Goal: Task Accomplishment & Management: Manage account settings

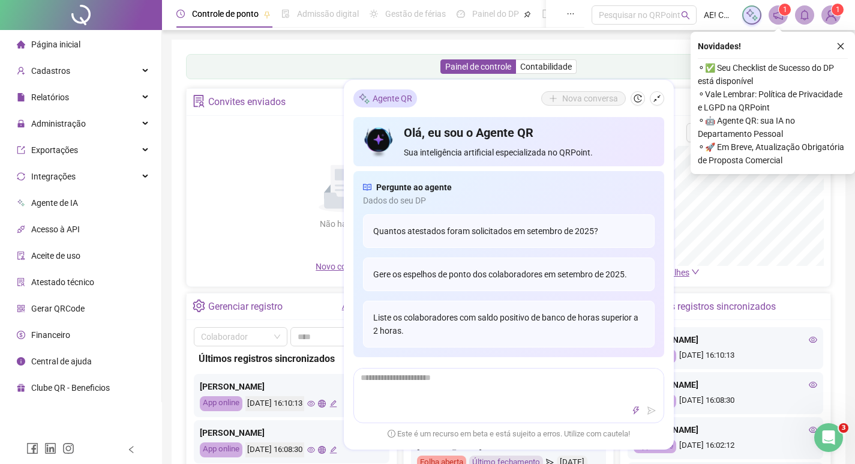
click at [178, 98] on div "Painel de controle Contabilidade Convites enviados Não há dados Não há dados No…" at bounding box center [509, 283] width 674 height 487
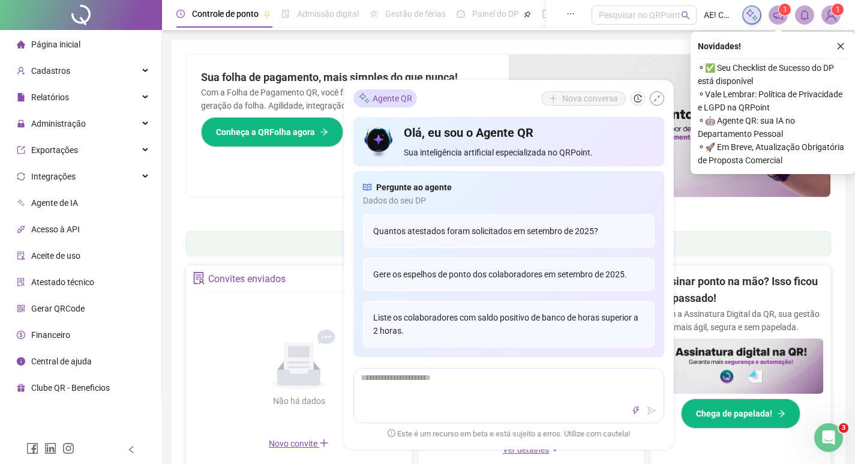
click at [660, 98] on icon "shrink" at bounding box center [657, 98] width 8 height 8
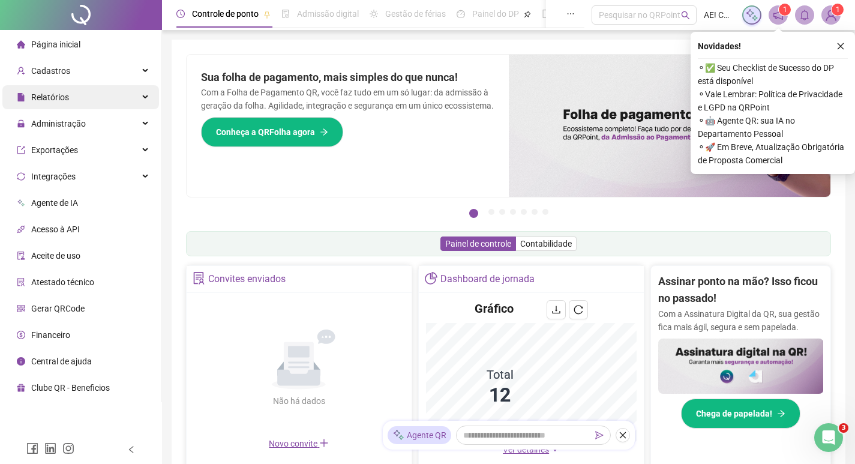
click at [142, 100] on div "Relatórios" at bounding box center [80, 97] width 157 height 24
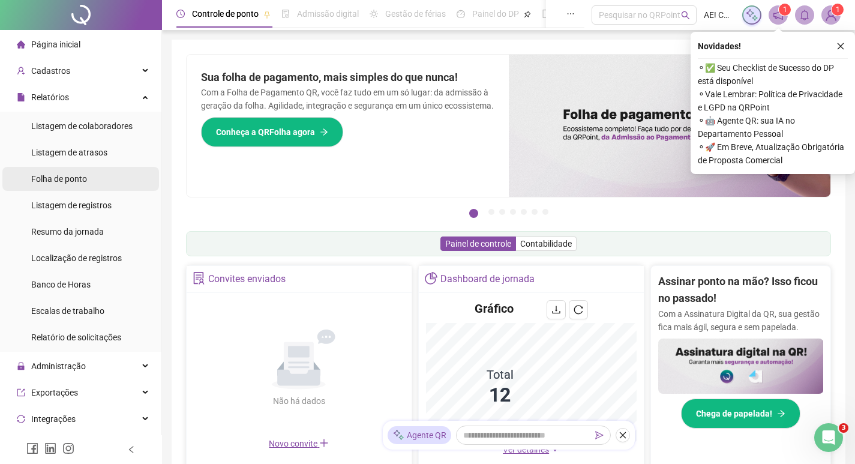
click at [93, 182] on li "Folha de ponto" at bounding box center [80, 179] width 157 height 24
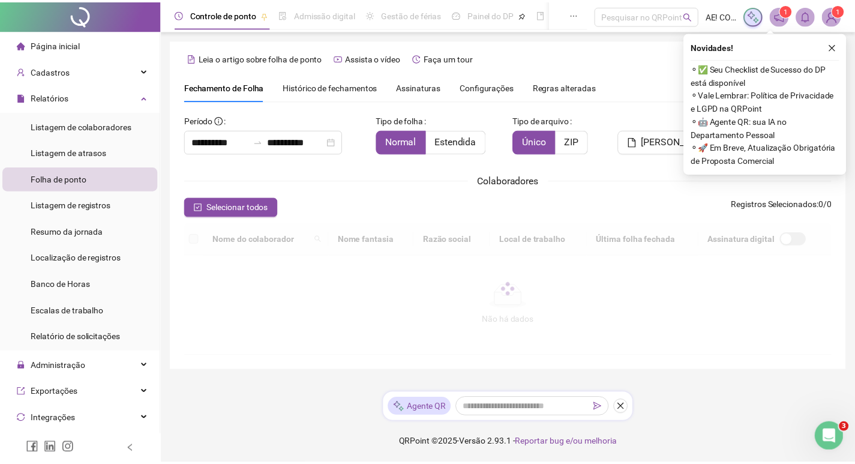
scroll to position [14, 0]
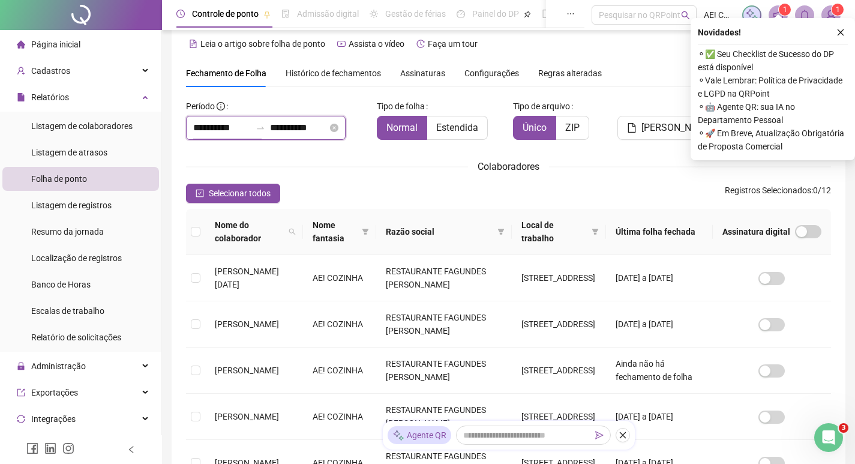
click at [245, 126] on input "**********" at bounding box center [222, 128] width 58 height 14
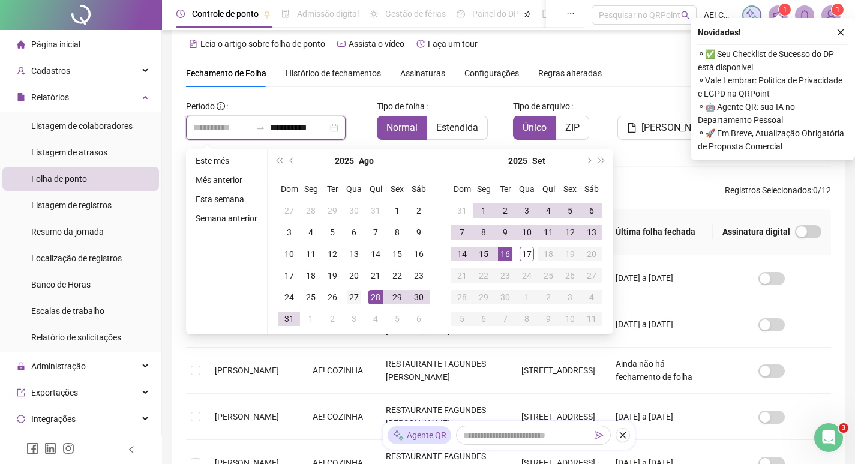
type input "**********"
click at [356, 298] on div "27" at bounding box center [354, 297] width 14 height 14
click at [328, 124] on input "**********" at bounding box center [299, 128] width 58 height 14
click at [490, 252] on td "15" at bounding box center [484, 254] width 22 height 22
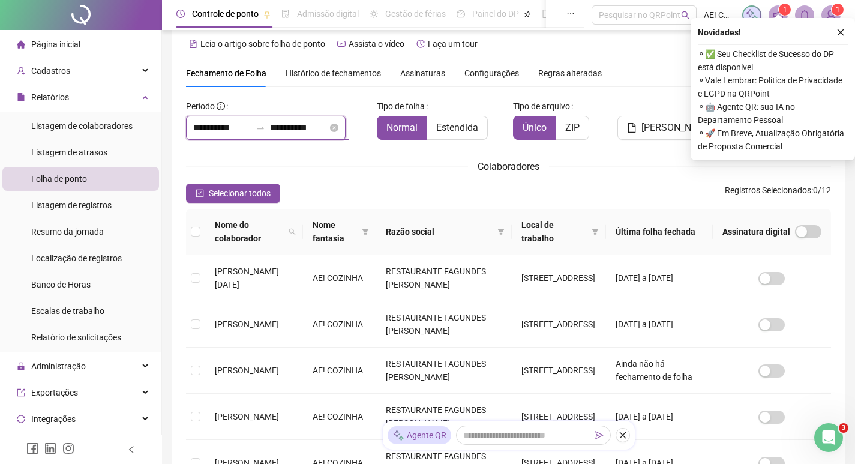
click at [328, 130] on input "**********" at bounding box center [299, 128] width 58 height 14
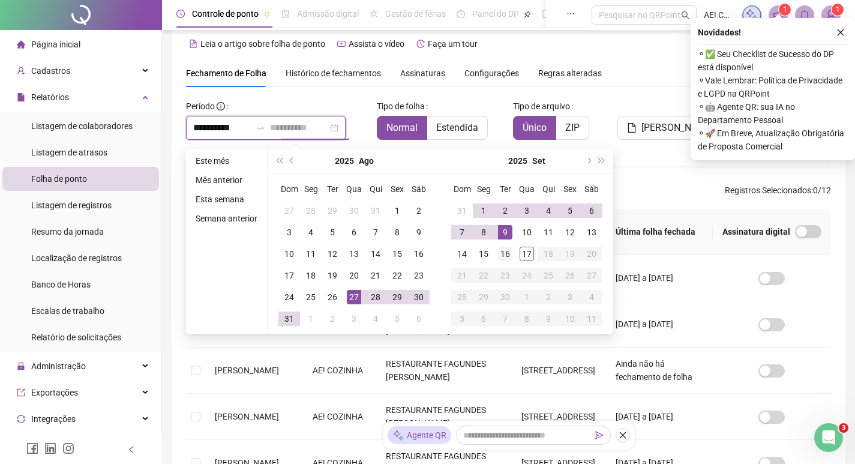
type input "**********"
click at [500, 254] on div "16" at bounding box center [505, 254] width 14 height 14
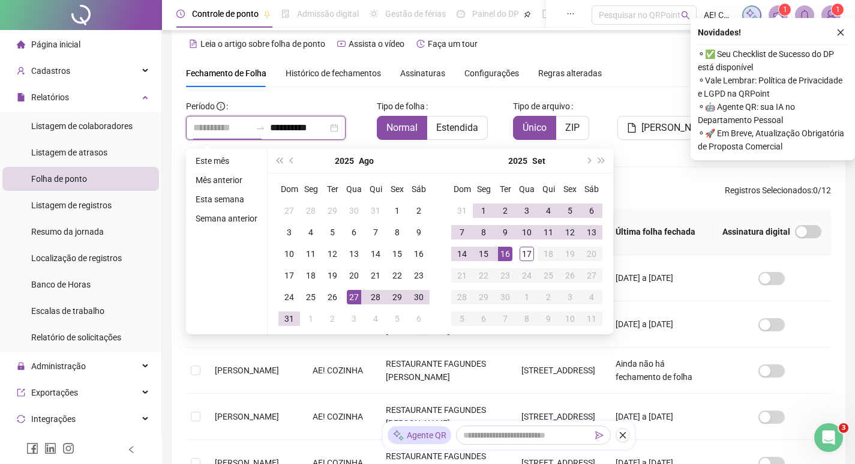
type input "**********"
click at [651, 189] on div "Selecionar todos Registros Selecionados : 0 / 12" at bounding box center [508, 193] width 645 height 19
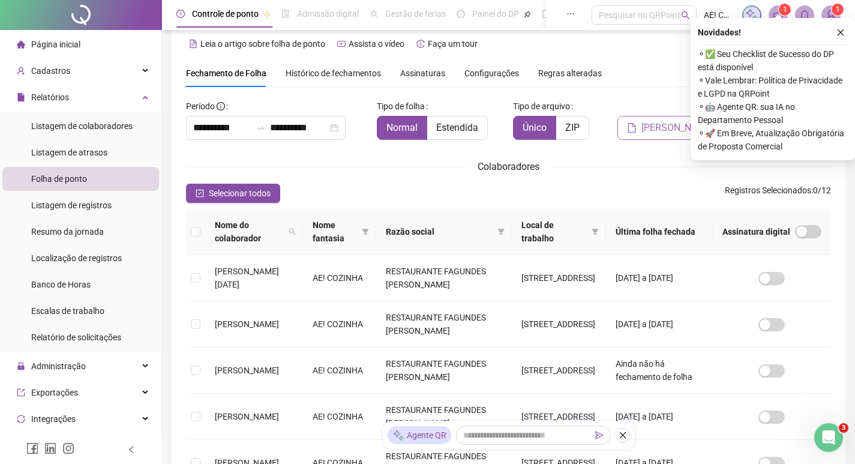
click at [659, 117] on button "[PERSON_NAME]" at bounding box center [670, 128] width 106 height 24
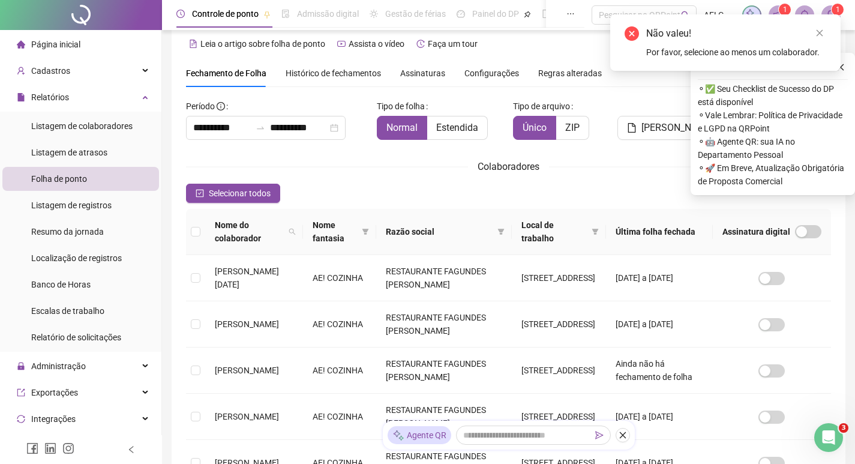
scroll to position [74, 0]
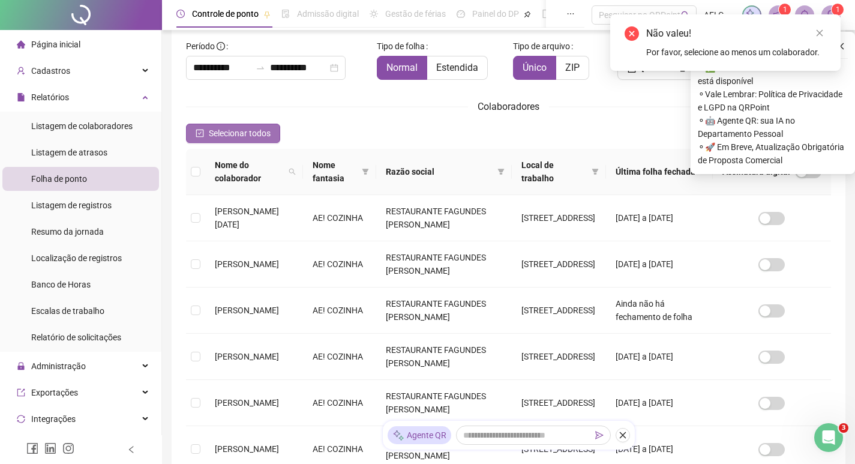
click at [230, 133] on span "Selecionar todos" at bounding box center [240, 133] width 62 height 13
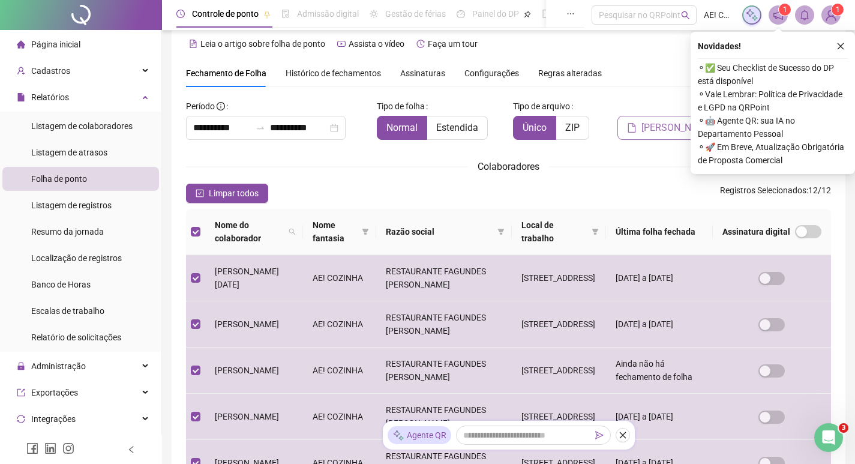
click at [672, 121] on span "[PERSON_NAME]" at bounding box center [677, 128] width 72 height 14
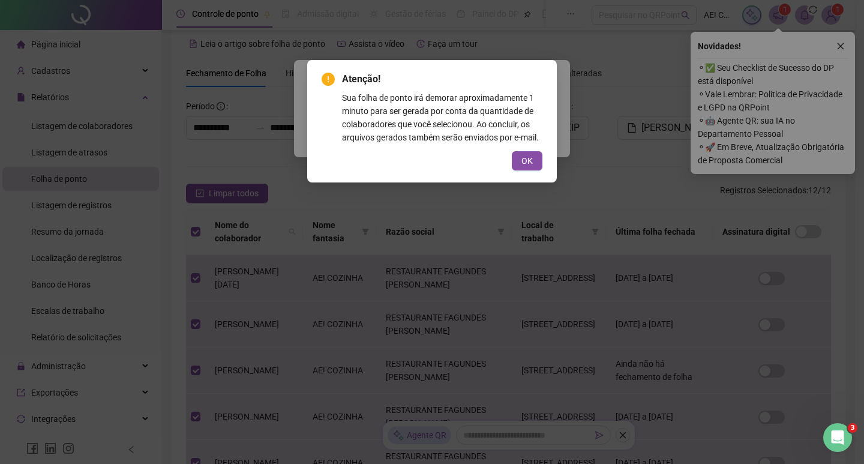
click at [842, 45] on div "Atenção! Sua folha de ponto irá demorar aproximadamente 1 minuto para ser gerad…" at bounding box center [432, 232] width 864 height 464
click at [521, 161] on span "OK" at bounding box center [526, 160] width 11 height 13
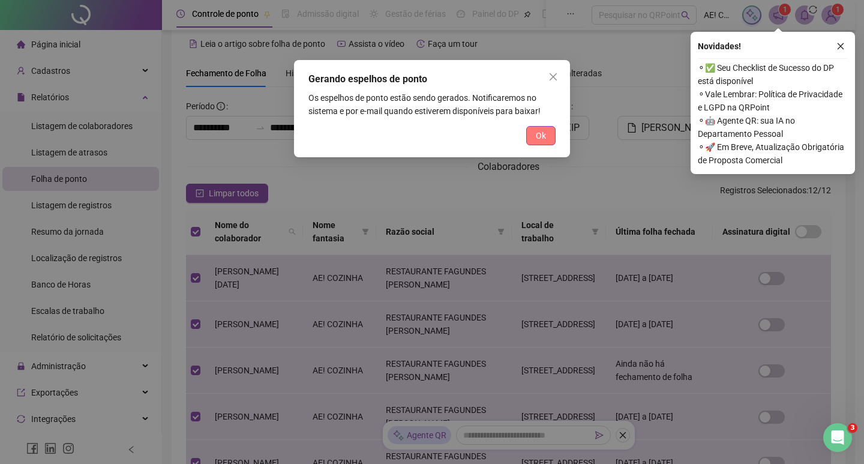
click at [536, 133] on span "Ok" at bounding box center [541, 135] width 10 height 13
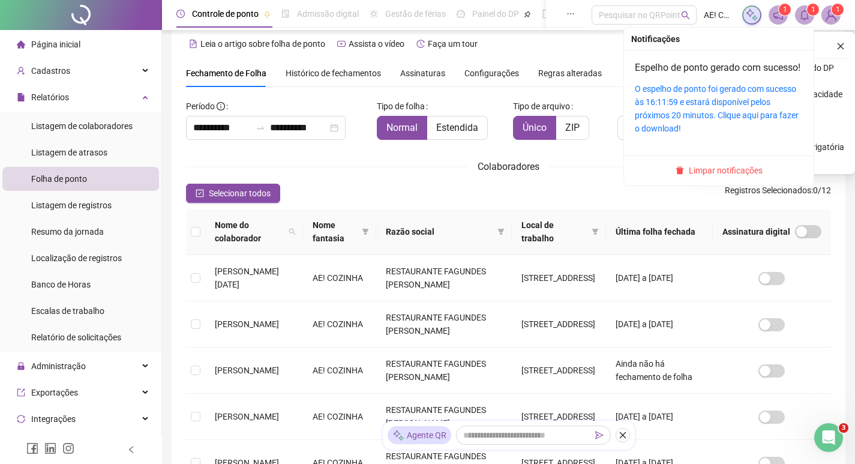
click at [803, 21] on span at bounding box center [804, 14] width 19 height 19
click at [733, 106] on link "O espelho de ponto foi gerado com sucesso às 16:11:59 e estará disponível pelos…" at bounding box center [717, 108] width 164 height 49
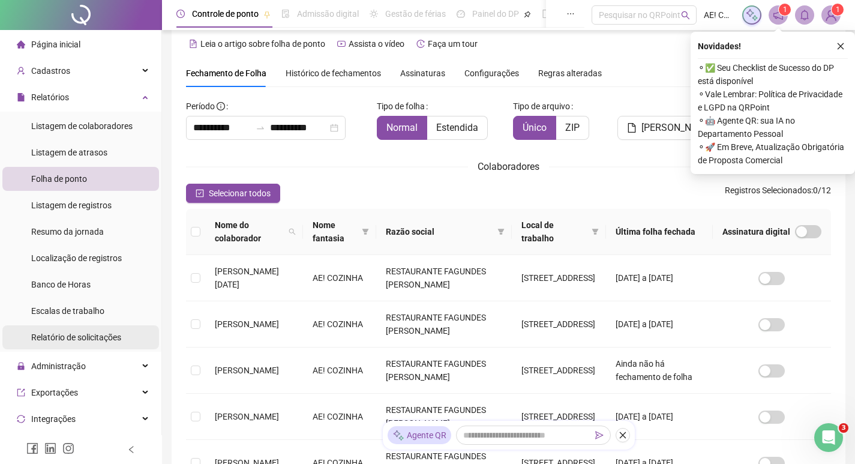
click at [106, 336] on span "Relatório de solicitações" at bounding box center [76, 337] width 90 height 10
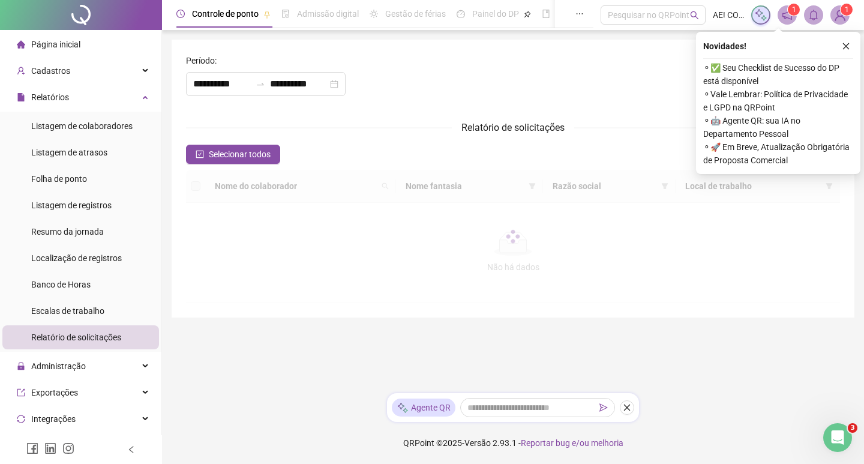
type input "**********"
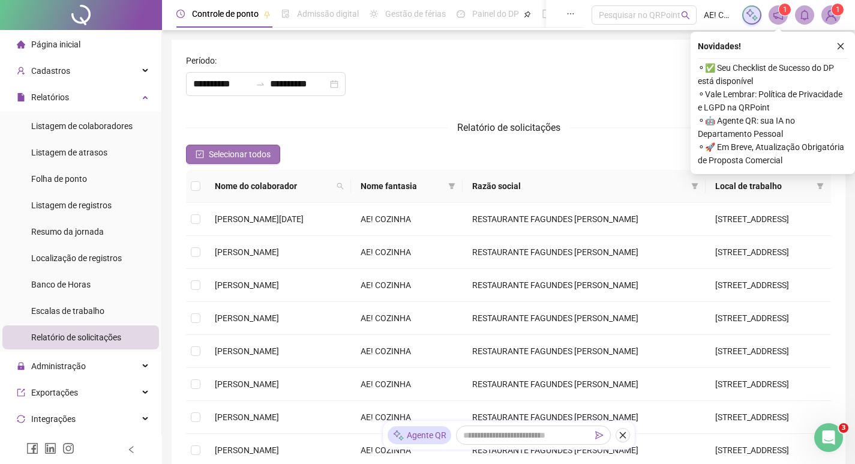
click at [246, 155] on span "Selecionar todos" at bounding box center [240, 154] width 62 height 13
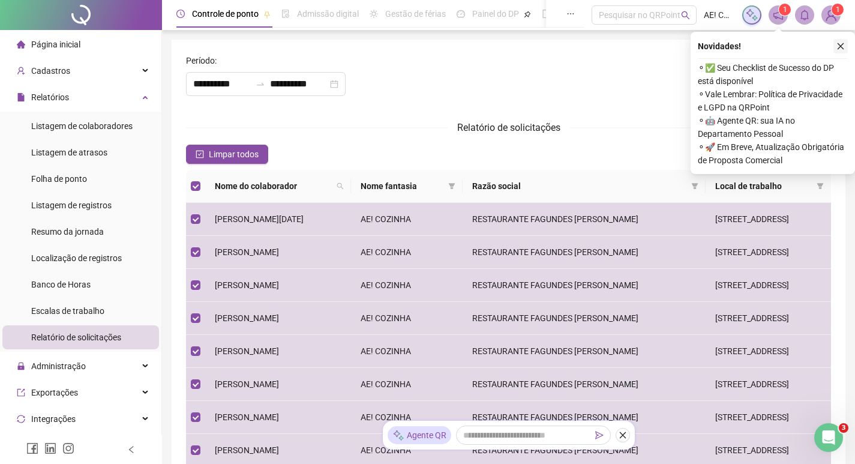
click at [838, 46] on icon "close" at bounding box center [840, 46] width 8 height 8
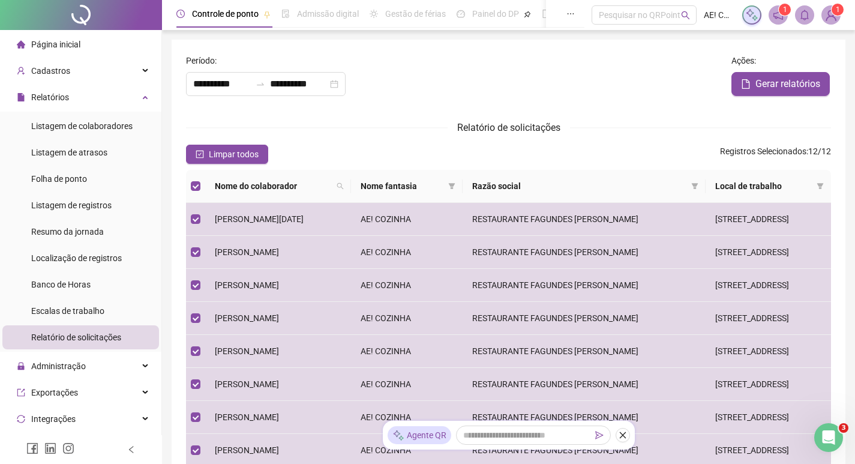
click at [412, 92] on div "**********" at bounding box center [454, 84] width 536 height 24
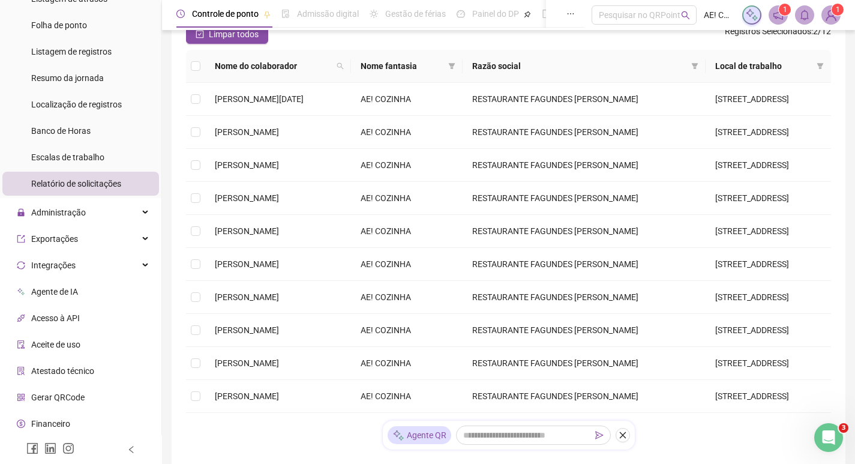
scroll to position [180, 0]
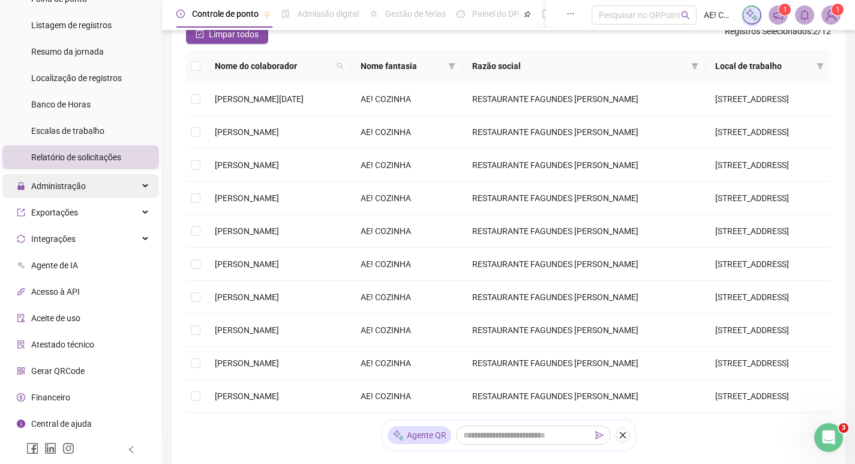
click at [133, 189] on div "Administração" at bounding box center [80, 186] width 157 height 24
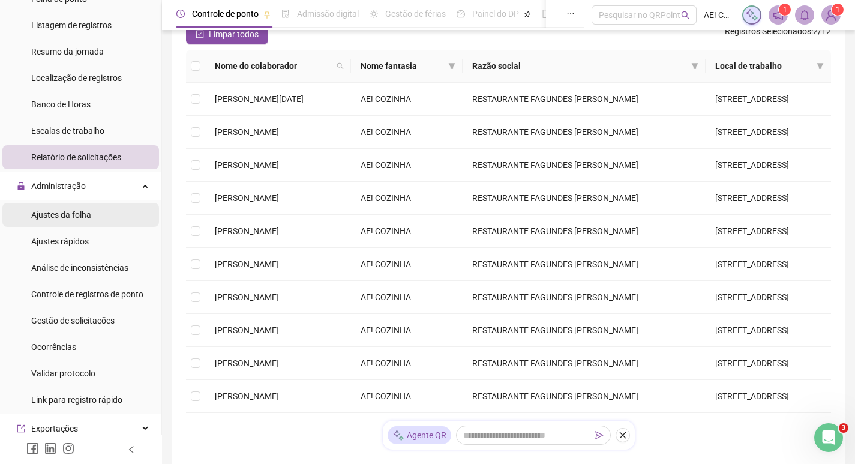
click at [87, 219] on span "Ajustes da folha" at bounding box center [61, 215] width 60 height 10
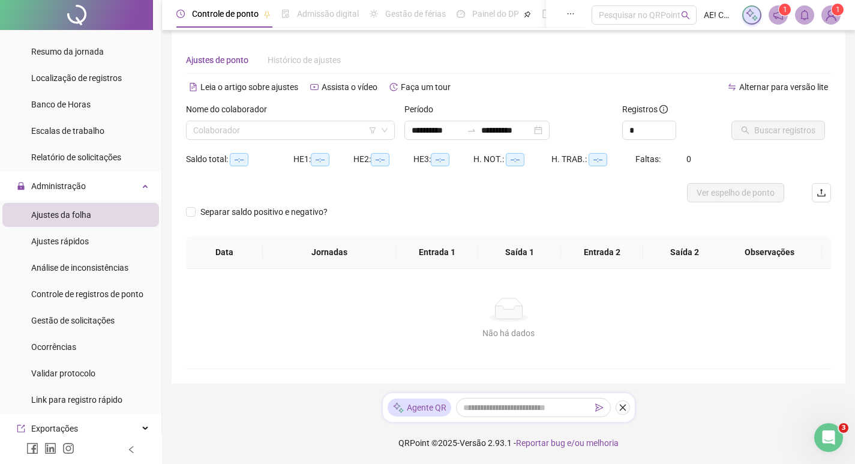
scroll to position [8, 0]
type input "**********"
click at [381, 130] on icon "down" at bounding box center [384, 130] width 7 height 7
click at [384, 130] on icon "down" at bounding box center [384, 130] width 7 height 7
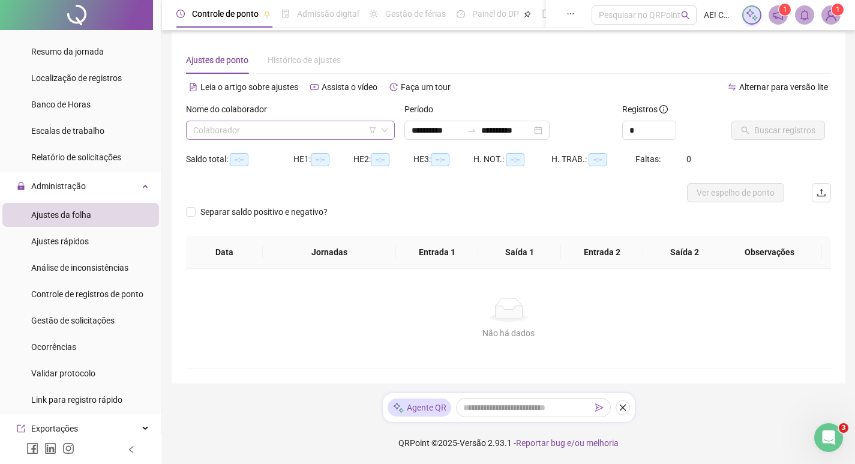
click at [357, 130] on input "search" at bounding box center [285, 130] width 184 height 18
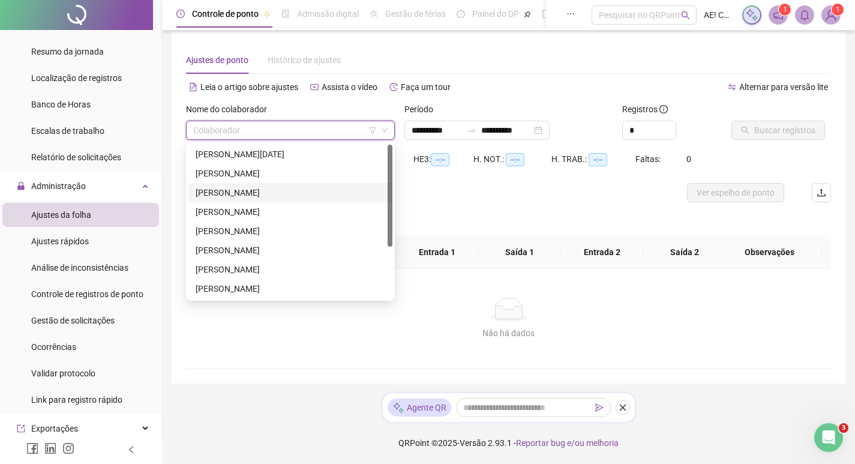
click at [284, 187] on div "[PERSON_NAME]" at bounding box center [291, 192] width 190 height 13
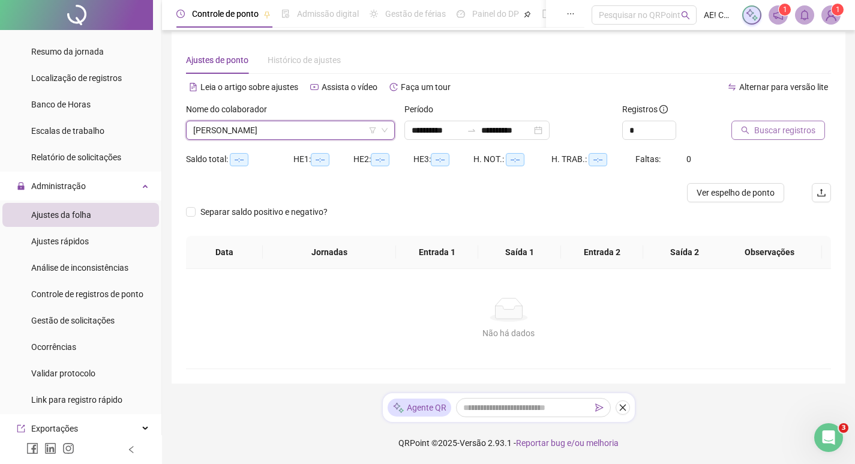
click at [765, 134] on span "Buscar registros" at bounding box center [784, 130] width 61 height 13
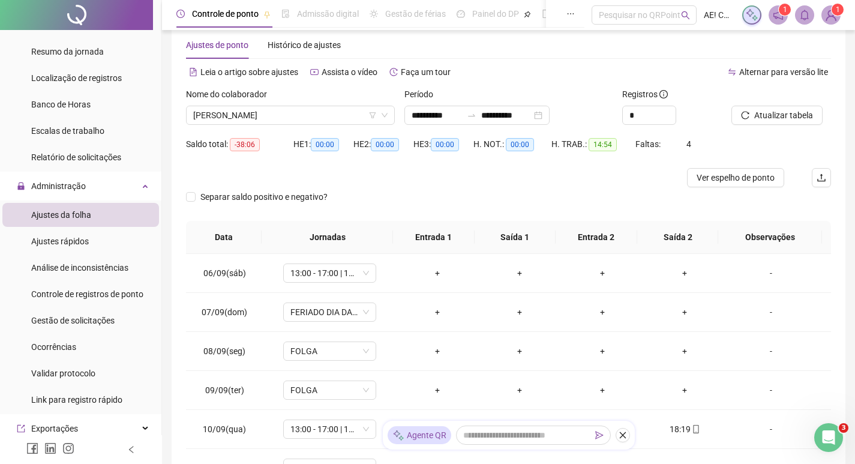
scroll to position [0, 0]
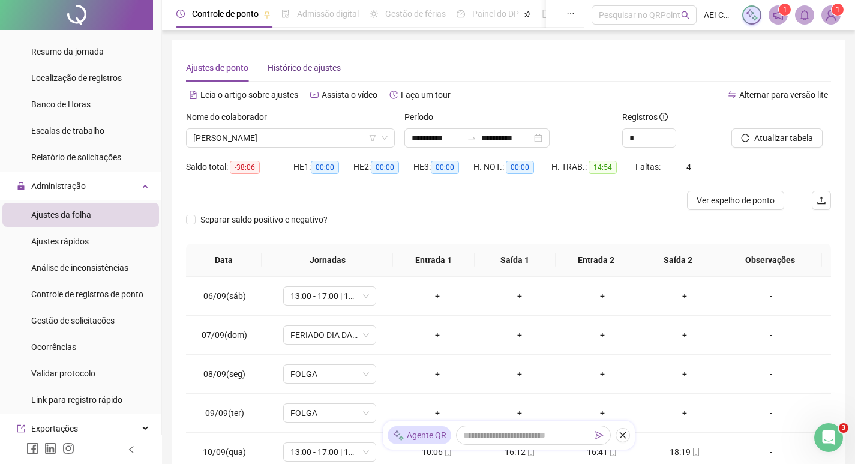
click at [281, 70] on span "Histórico de ajustes" at bounding box center [304, 68] width 73 height 10
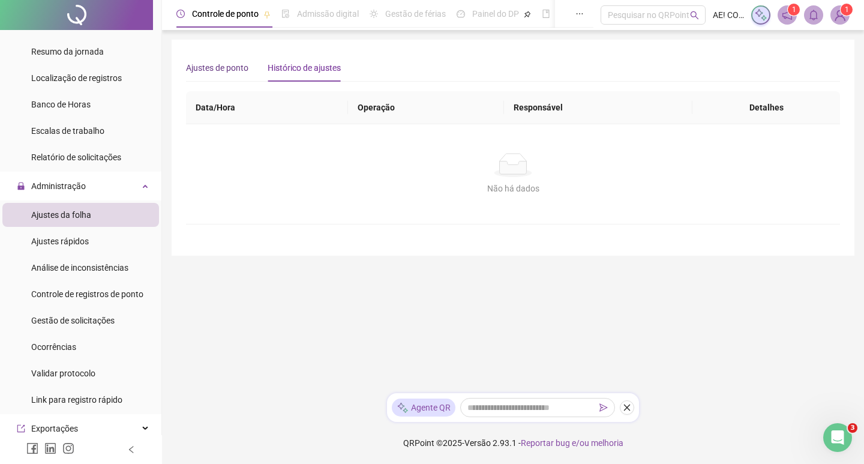
click at [210, 67] on span "Ajustes de ponto" at bounding box center [217, 68] width 62 height 10
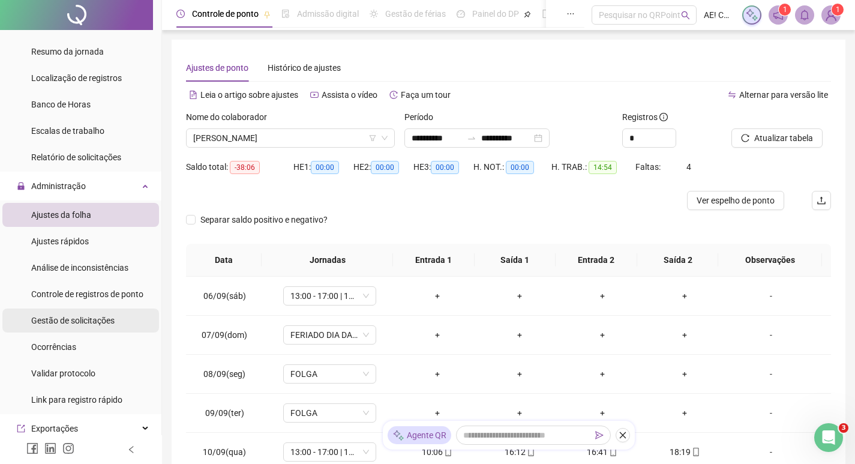
click at [90, 318] on span "Gestão de solicitações" at bounding box center [72, 321] width 83 height 10
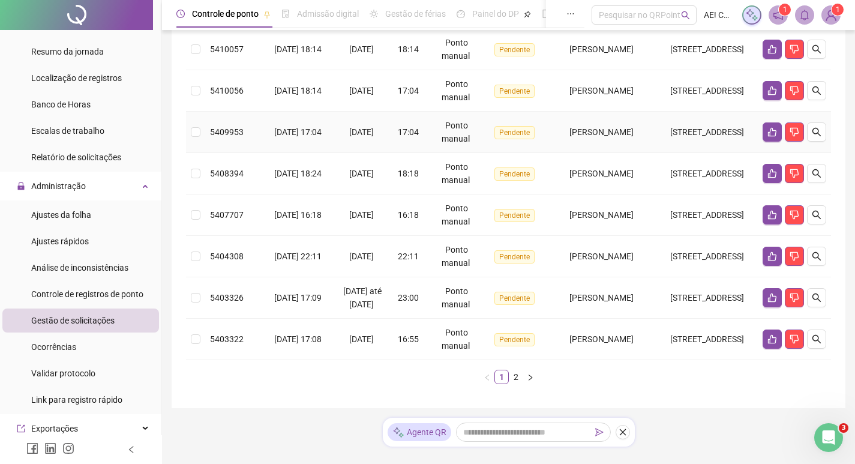
scroll to position [367, 0]
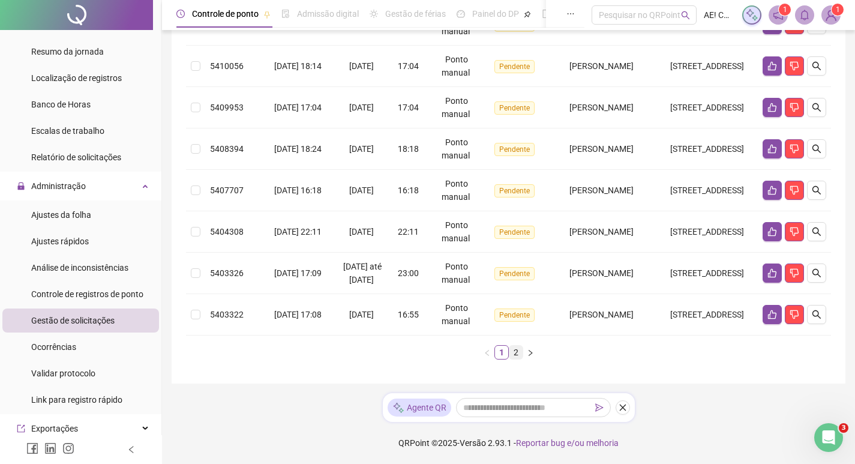
click at [515, 349] on link "2" at bounding box center [515, 352] width 13 height 13
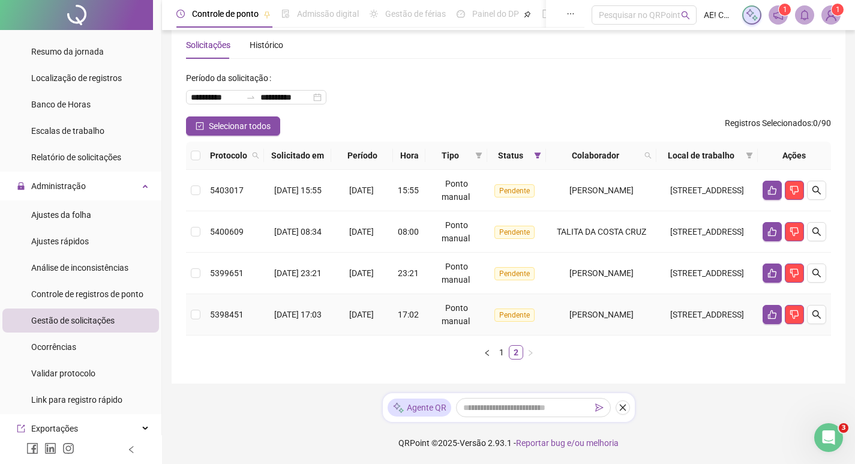
click at [608, 314] on span "[PERSON_NAME]" at bounding box center [601, 315] width 64 height 10
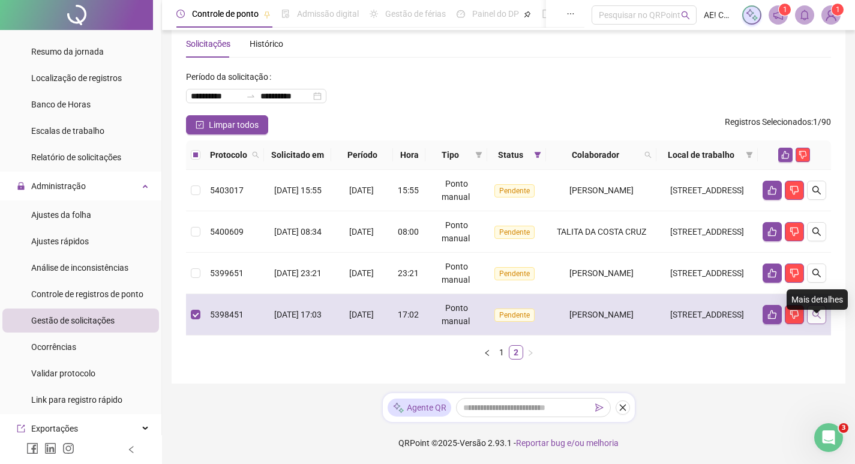
click at [814, 315] on icon "search" at bounding box center [816, 314] width 8 height 8
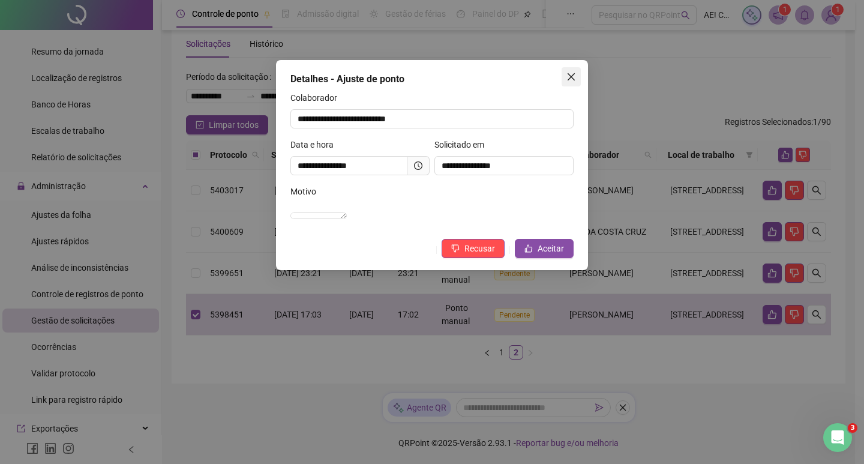
click at [569, 76] on icon "close" at bounding box center [571, 77] width 10 height 10
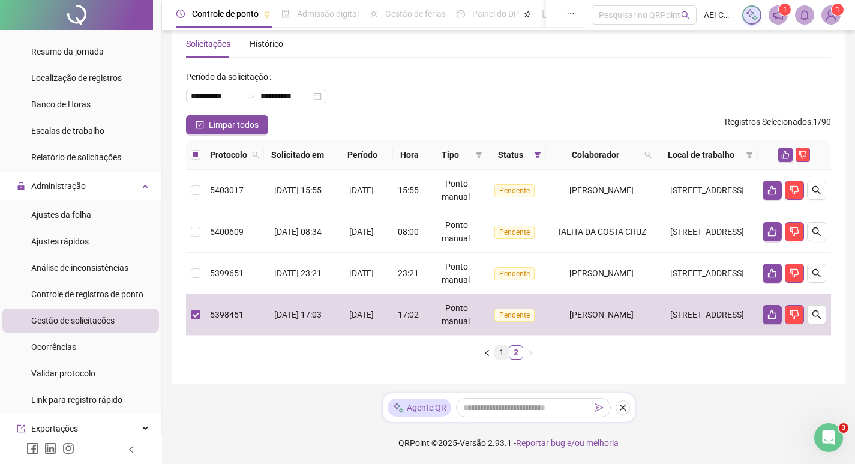
click at [499, 352] on link "1" at bounding box center [501, 352] width 13 height 13
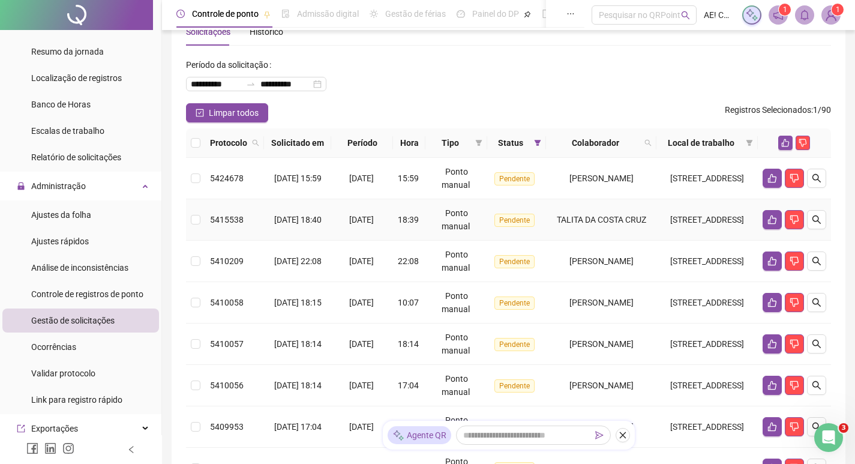
click at [613, 224] on span "TALITA DA COSTA CRUZ" at bounding box center [601, 220] width 89 height 10
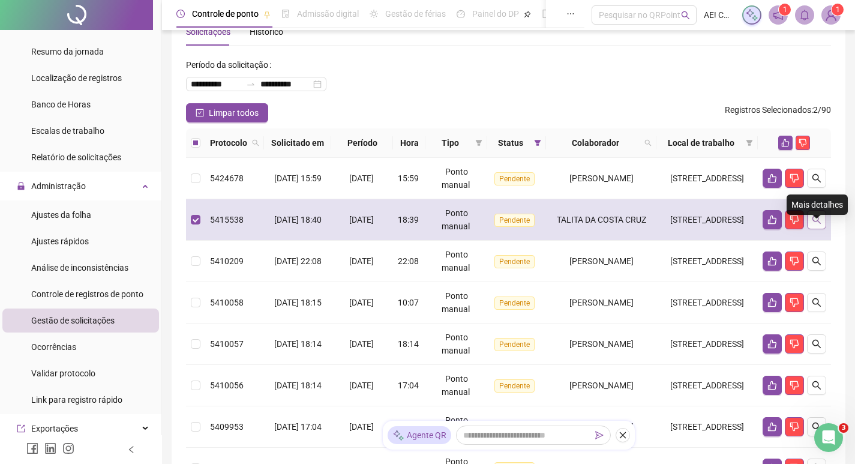
click at [821, 229] on button "button" at bounding box center [816, 219] width 19 height 19
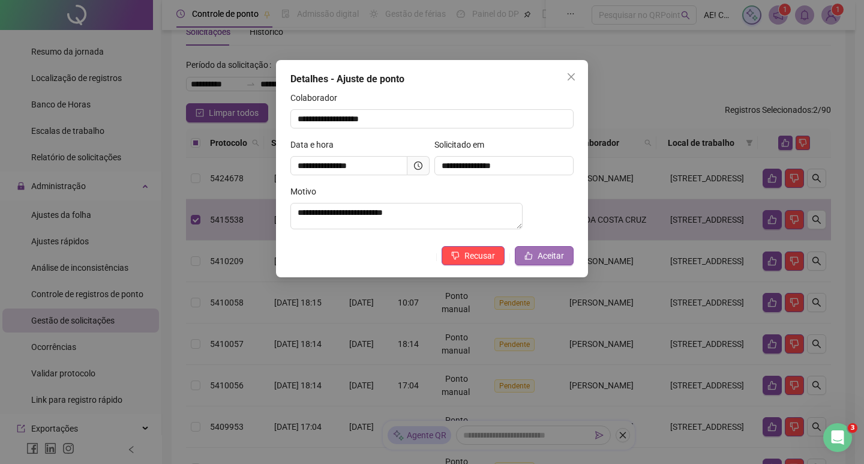
click at [533, 260] on icon "like" at bounding box center [528, 255] width 8 height 8
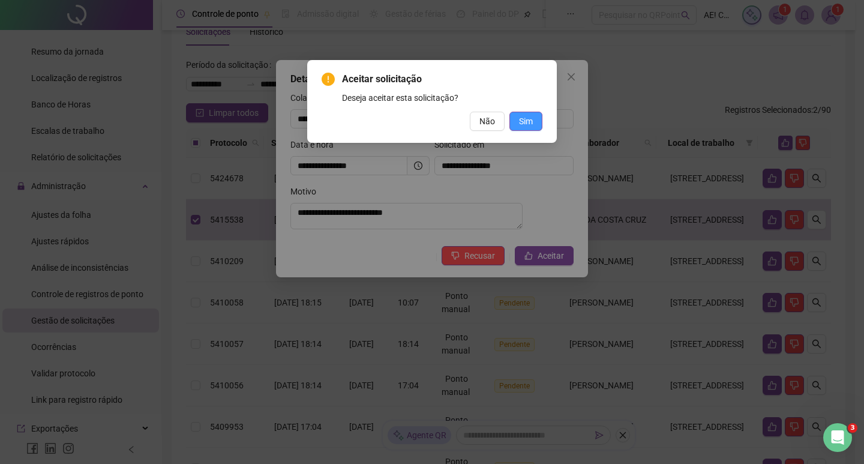
click at [530, 127] on span "Sim" at bounding box center [526, 121] width 14 height 13
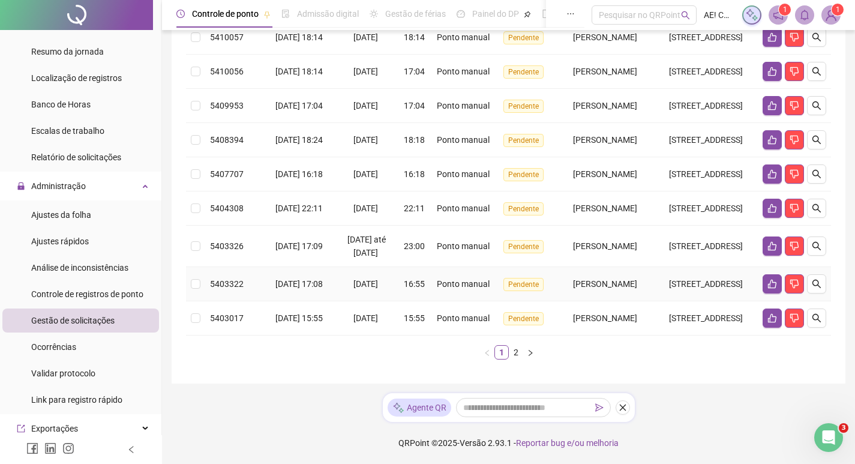
scroll to position [367, 0]
click at [517, 353] on link "2" at bounding box center [515, 352] width 13 height 13
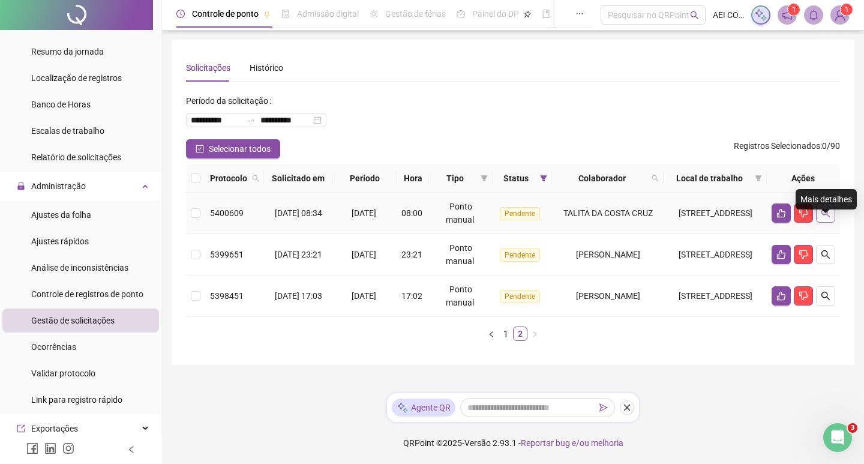
click at [829, 218] on icon "search" at bounding box center [826, 213] width 10 height 10
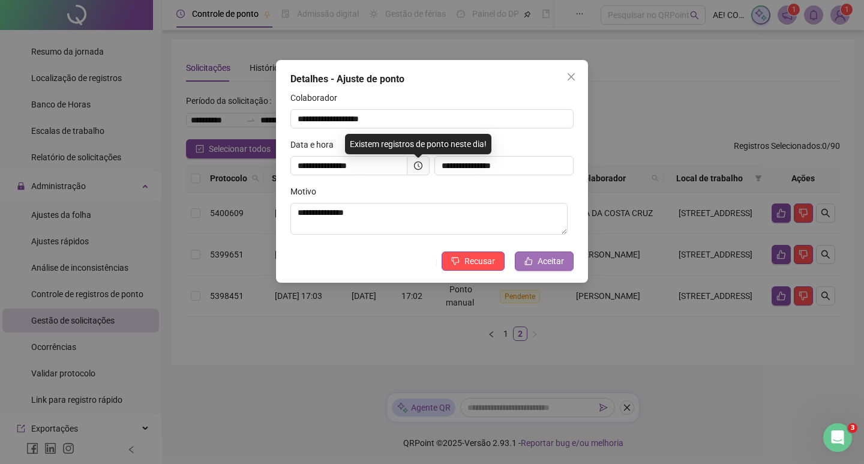
click at [545, 261] on span "Aceitar" at bounding box center [551, 260] width 26 height 13
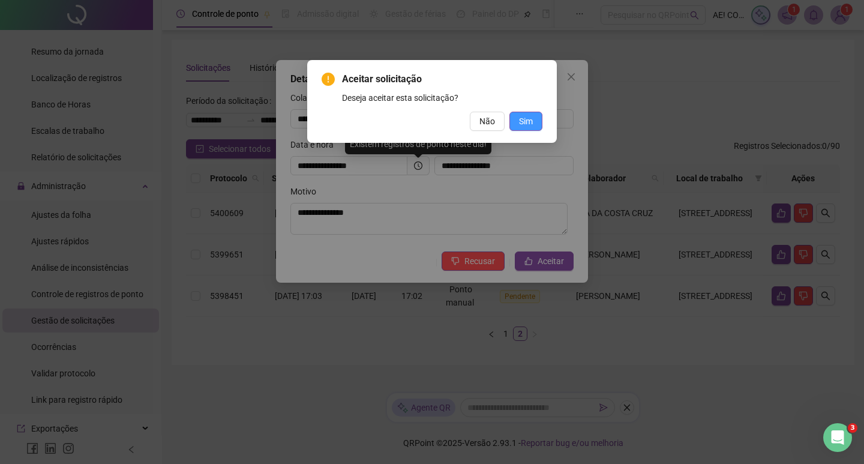
click at [518, 117] on button "Sim" at bounding box center [525, 121] width 33 height 19
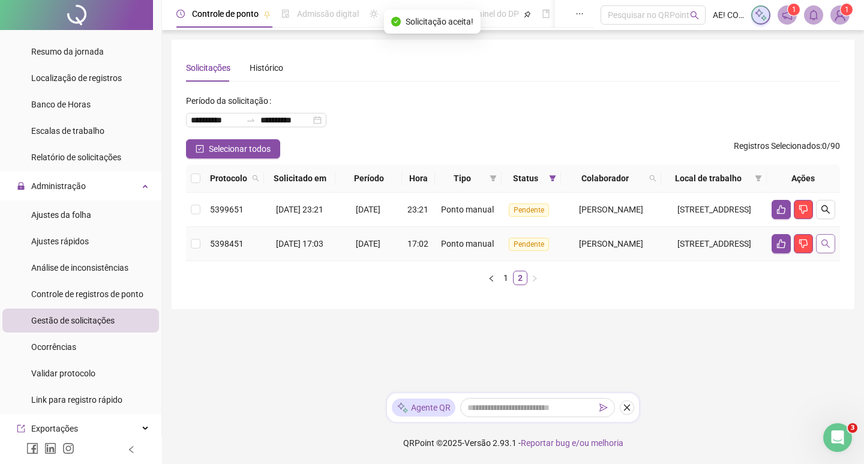
click at [824, 248] on icon "search" at bounding box center [826, 244] width 10 height 10
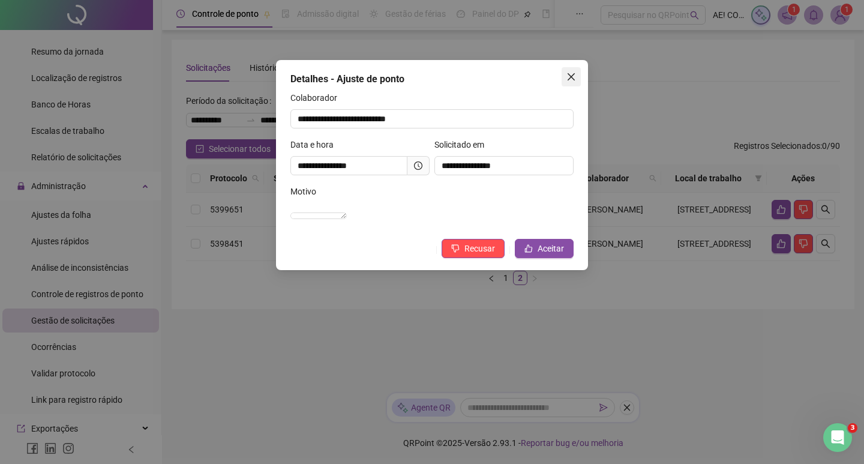
click at [573, 79] on icon "close" at bounding box center [571, 76] width 7 height 7
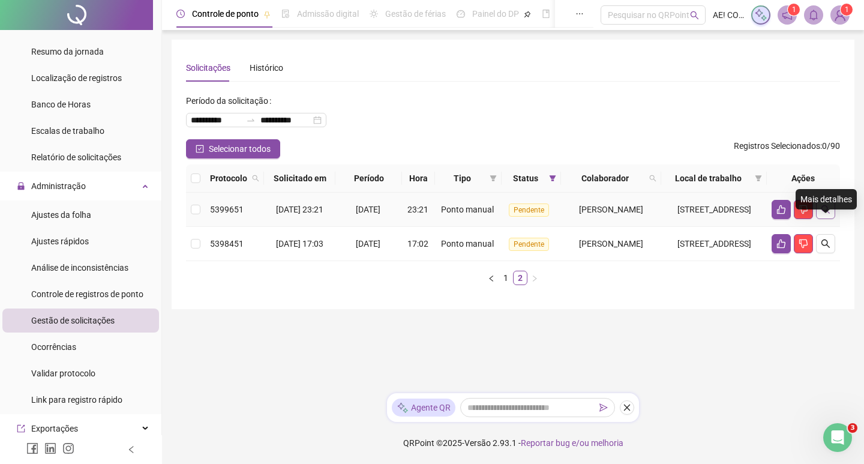
click at [830, 214] on icon "search" at bounding box center [826, 210] width 10 height 10
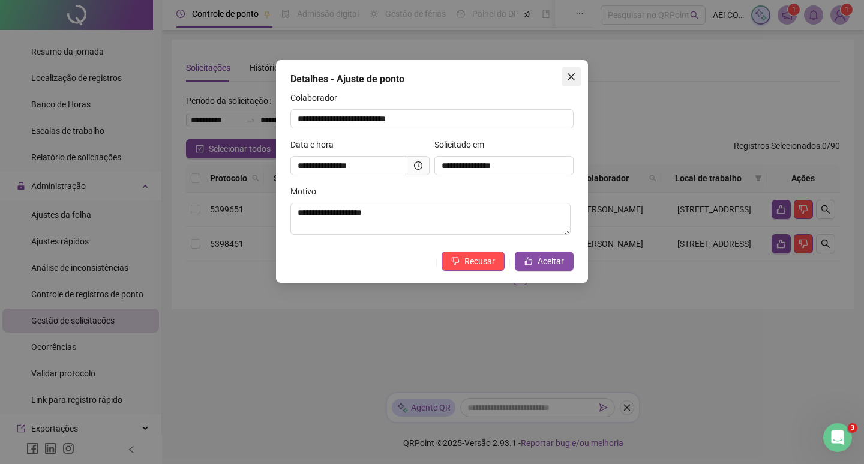
click at [573, 74] on icon "close" at bounding box center [571, 76] width 7 height 7
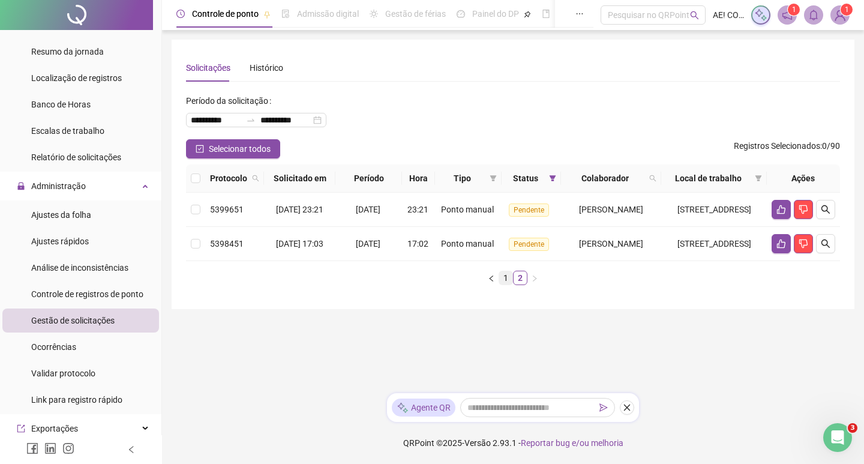
click at [508, 284] on link "1" at bounding box center [505, 277] width 13 height 13
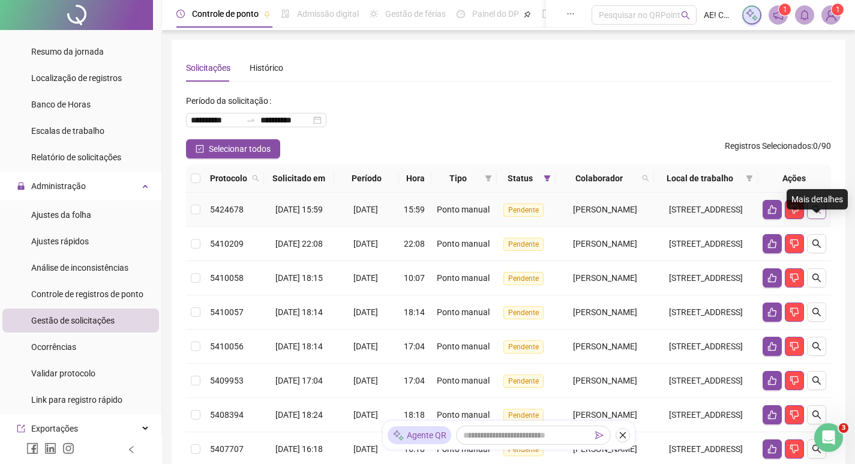
click at [815, 214] on icon "search" at bounding box center [816, 209] width 8 height 8
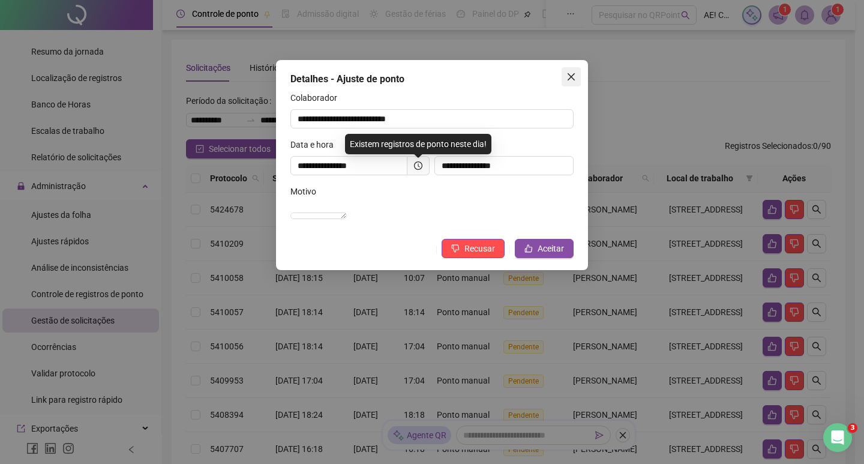
click at [565, 71] on button "Close" at bounding box center [571, 76] width 19 height 19
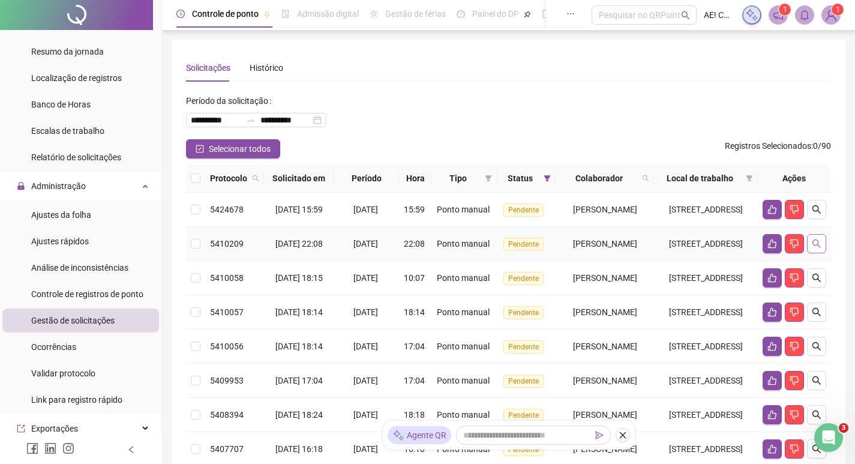
click at [817, 248] on icon "search" at bounding box center [817, 244] width 10 height 10
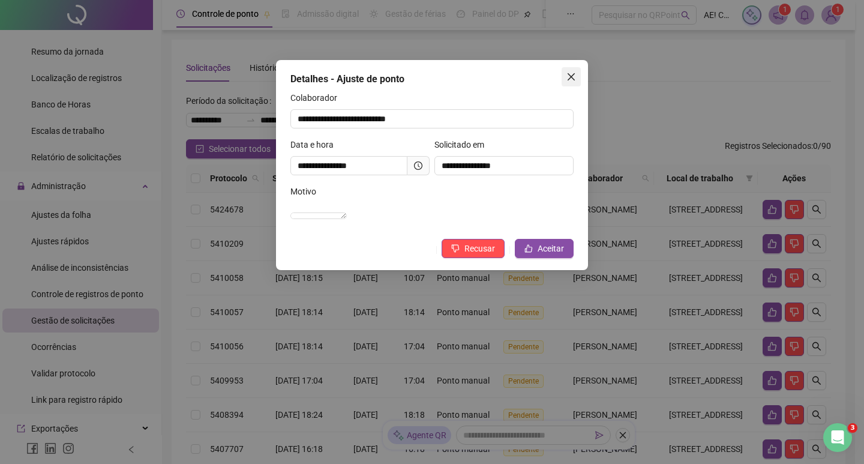
click at [569, 73] on icon "close" at bounding box center [571, 77] width 10 height 10
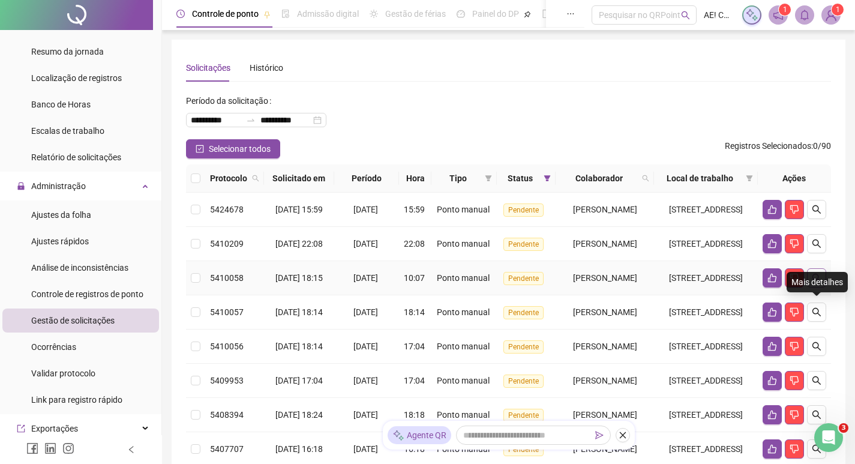
click at [822, 287] on button "button" at bounding box center [816, 277] width 19 height 19
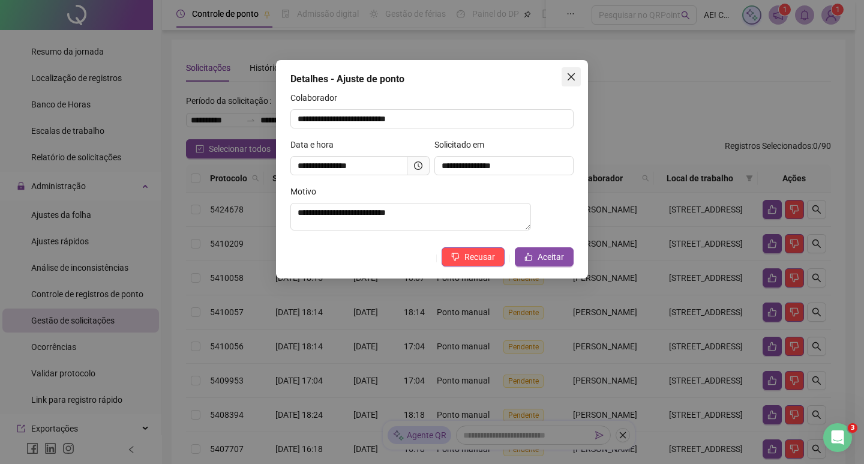
click at [569, 76] on icon "close" at bounding box center [571, 76] width 7 height 7
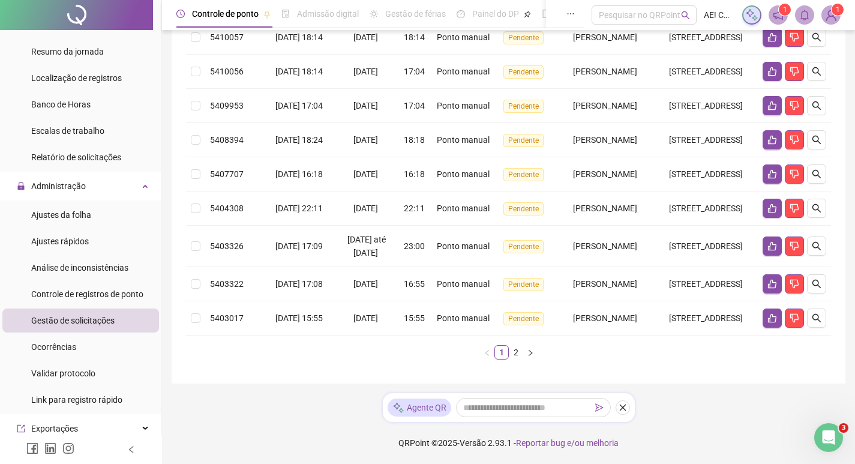
scroll to position [360, 0]
click at [516, 359] on link "2" at bounding box center [515, 352] width 13 height 13
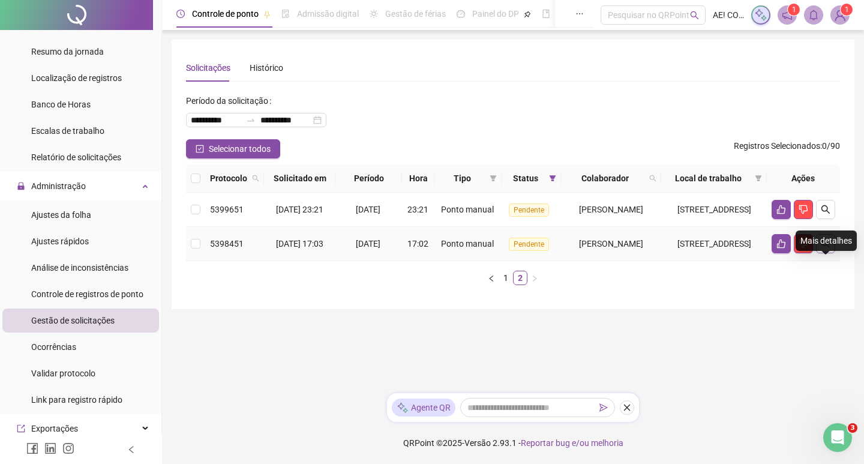
click at [830, 253] on button "button" at bounding box center [825, 243] width 19 height 19
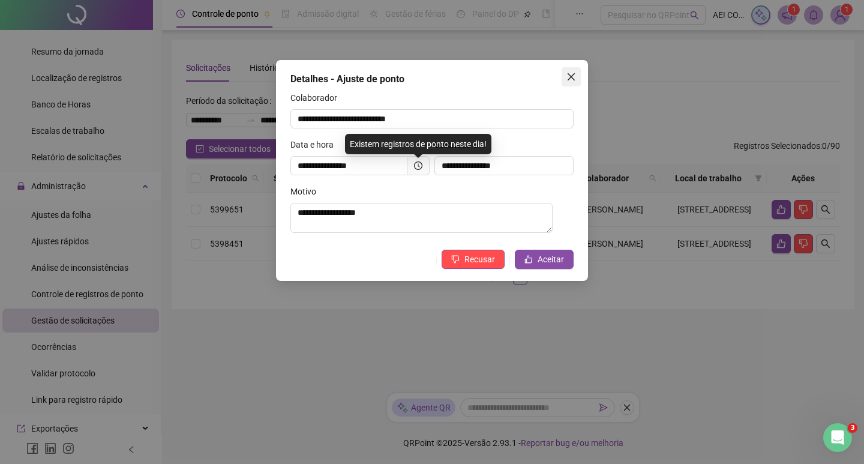
click at [572, 77] on icon "close" at bounding box center [571, 77] width 10 height 10
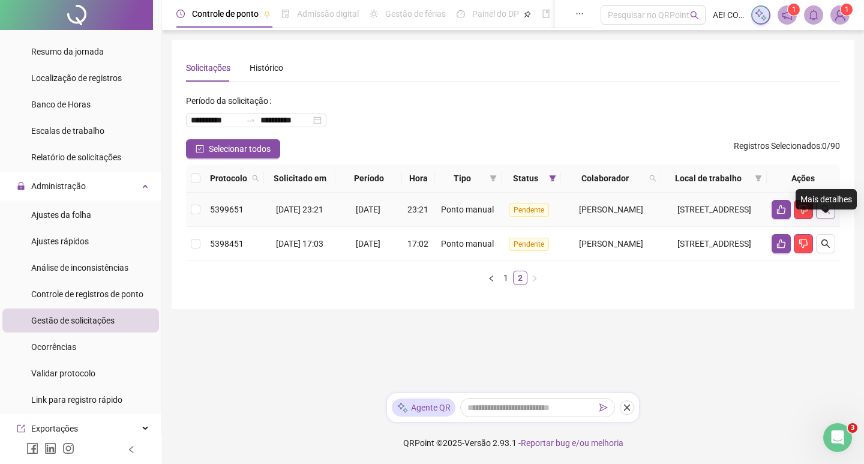
click at [823, 214] on icon "search" at bounding box center [826, 210] width 10 height 10
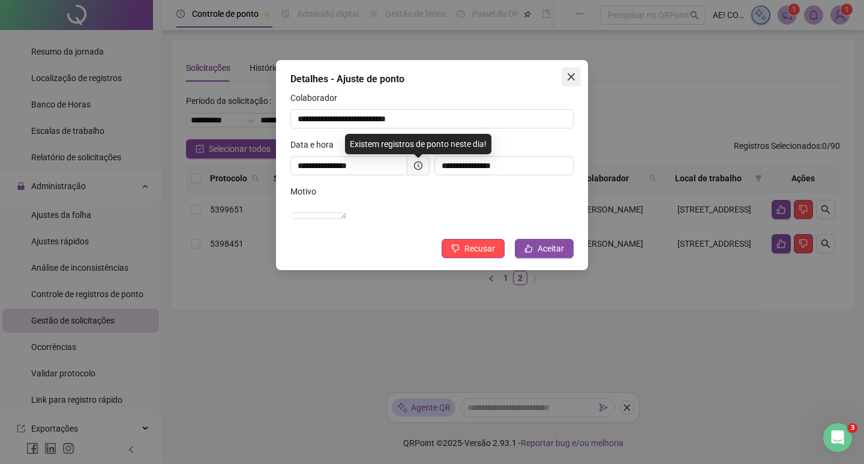
click at [573, 76] on icon "close" at bounding box center [571, 76] width 7 height 7
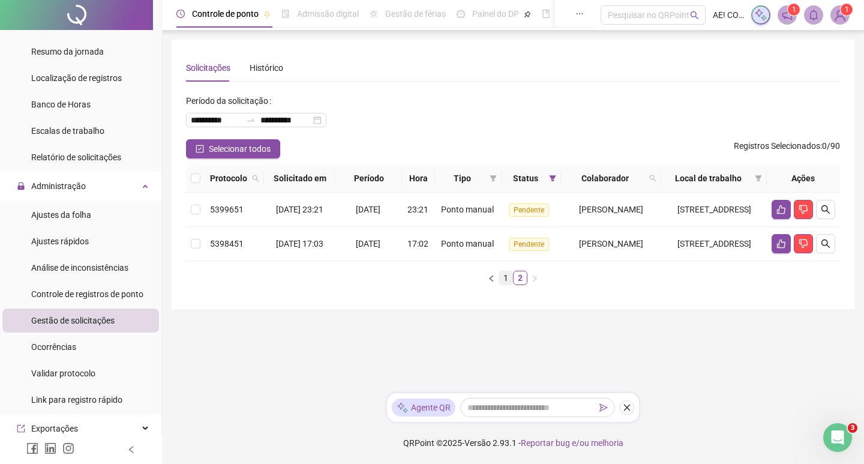
click at [504, 284] on link "1" at bounding box center [505, 277] width 13 height 13
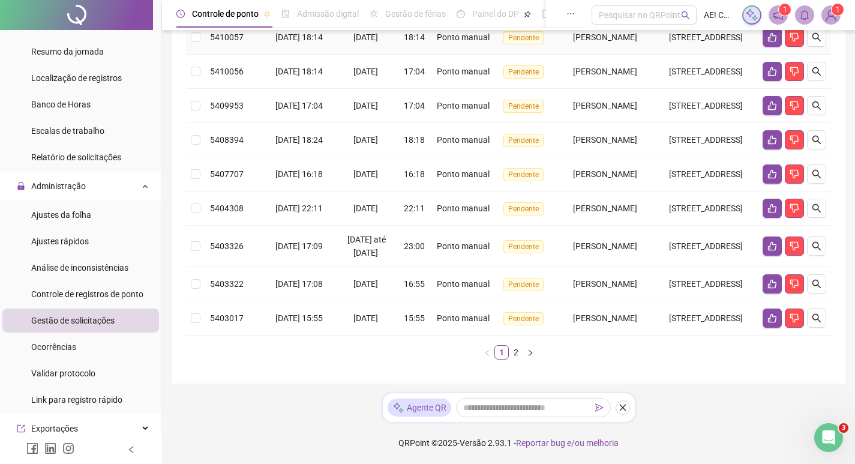
scroll to position [367, 0]
click at [815, 313] on icon "search" at bounding box center [817, 318] width 10 height 10
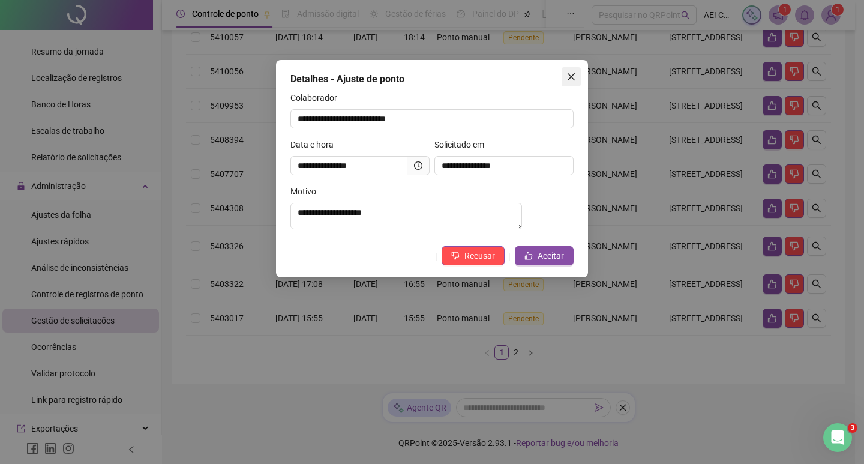
click at [572, 80] on icon "close" at bounding box center [571, 77] width 10 height 10
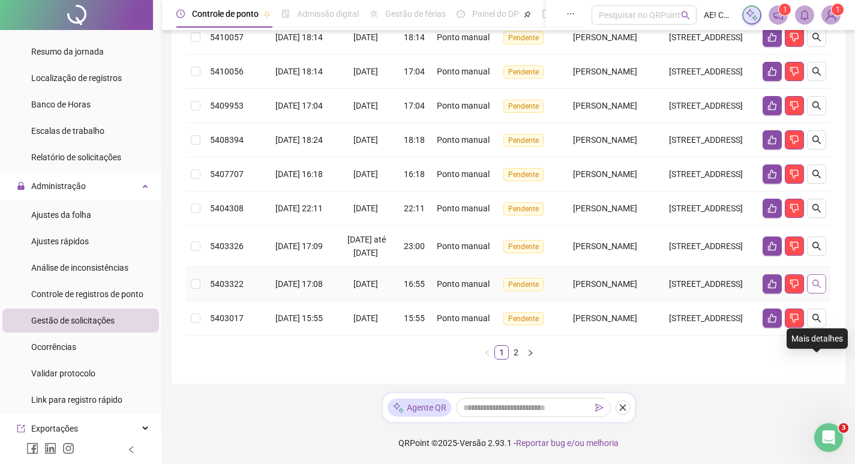
click at [808, 274] on button "button" at bounding box center [816, 283] width 19 height 19
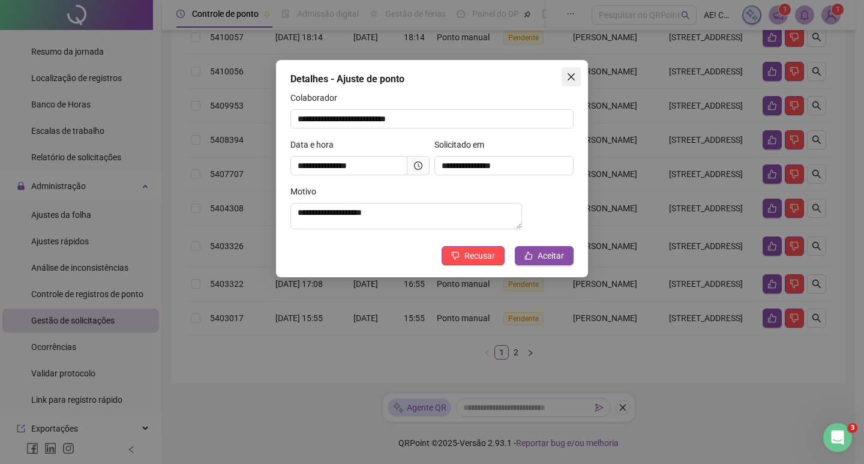
click at [576, 76] on span "Close" at bounding box center [571, 77] width 19 height 10
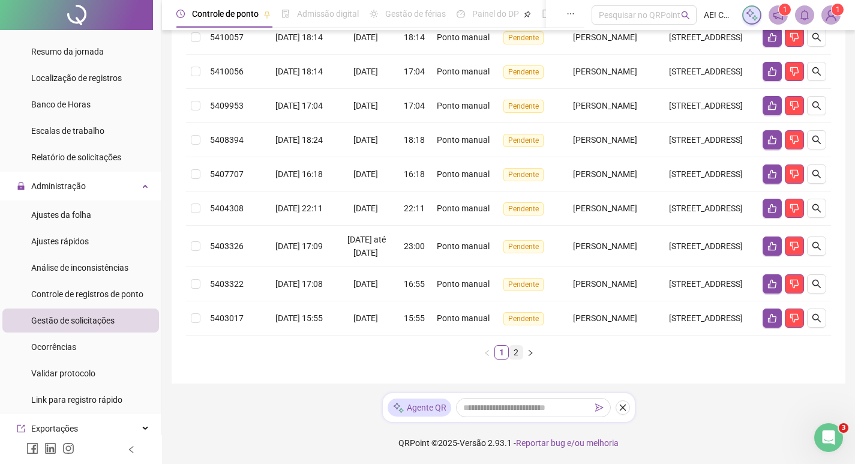
click at [517, 352] on link "2" at bounding box center [515, 352] width 13 height 13
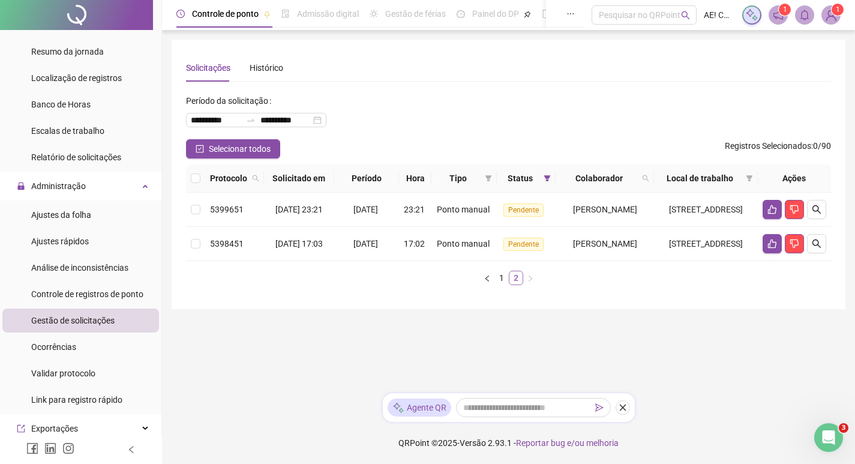
scroll to position [0, 0]
click at [505, 284] on link "1" at bounding box center [505, 277] width 13 height 13
